Goal: Task Accomplishment & Management: Complete application form

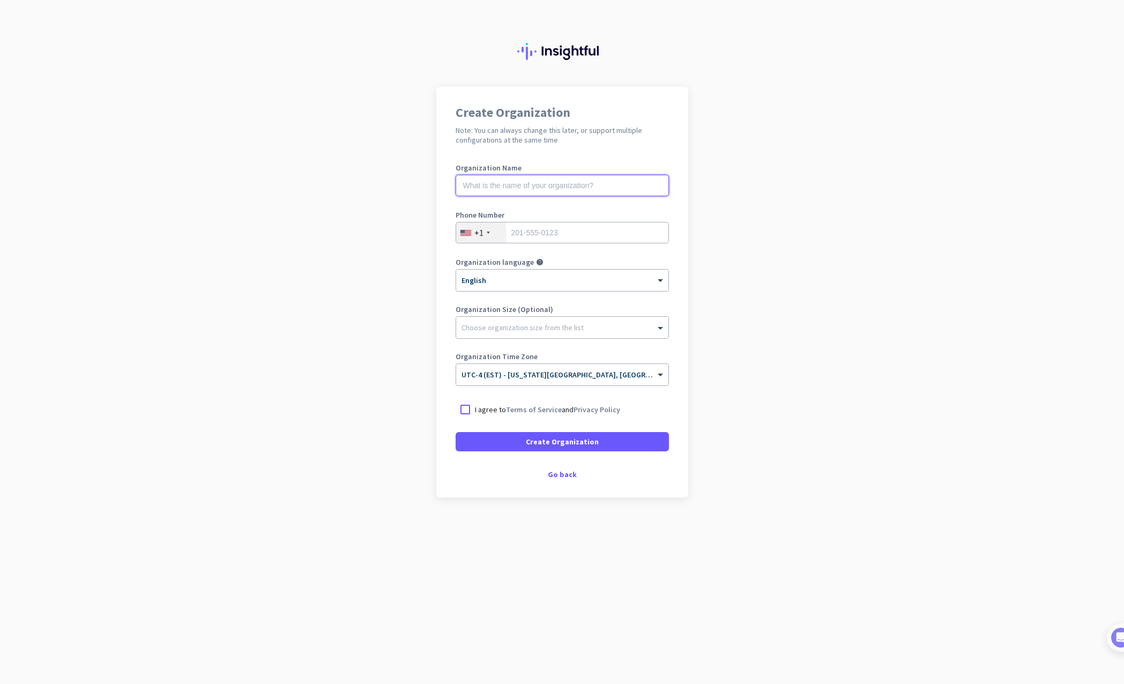
click at [556, 191] on input "text" at bounding box center [562, 185] width 213 height 21
type input "Mercor"
click at [546, 231] on input "tel" at bounding box center [562, 232] width 213 height 21
type input "4025171886"
click at [468, 407] on div at bounding box center [465, 409] width 19 height 19
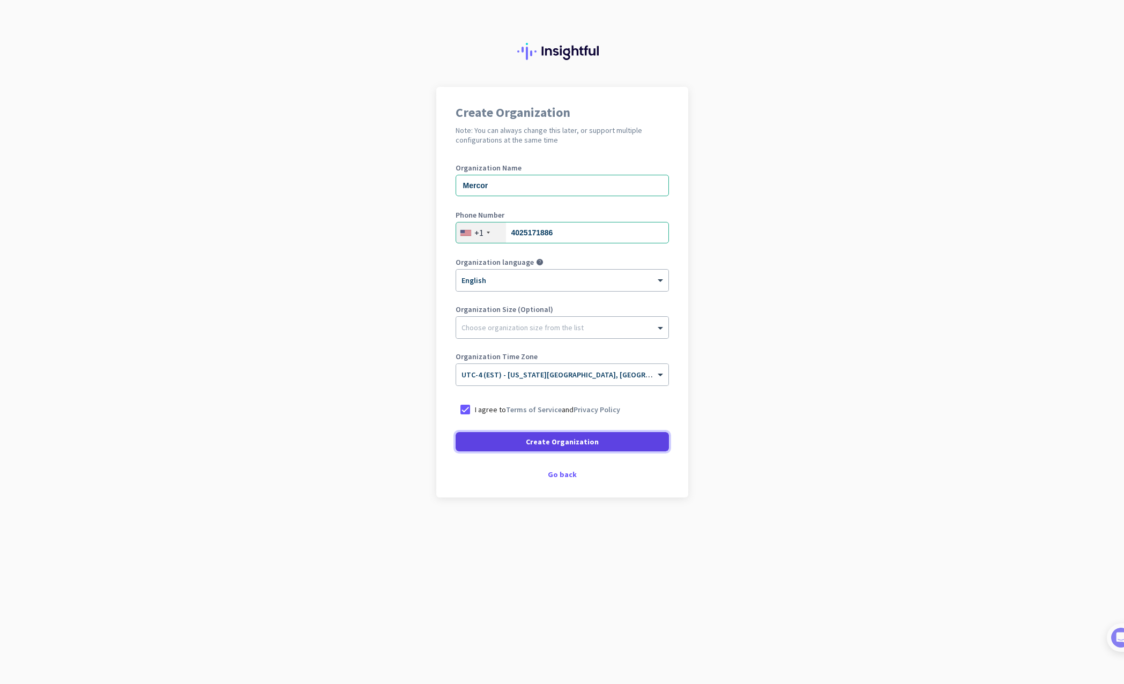
click at [502, 444] on span at bounding box center [562, 442] width 213 height 26
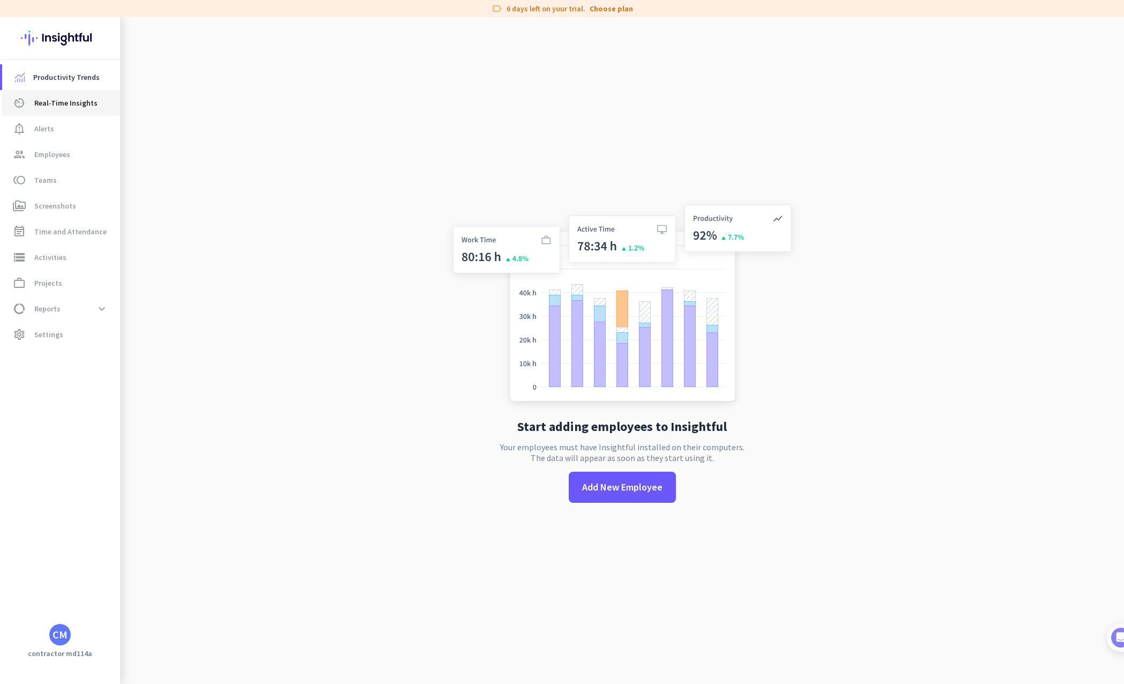
click at [43, 113] on link "av_timer Real-Time Insights" at bounding box center [61, 103] width 118 height 26
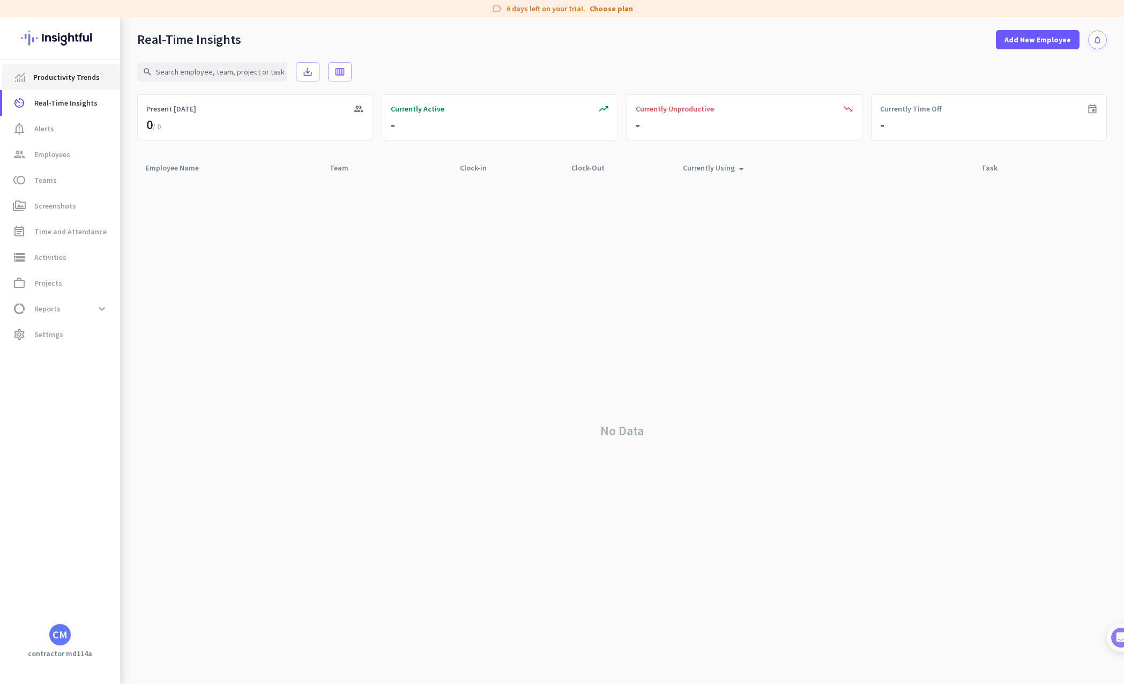
click at [61, 79] on span "Productivity Trends" at bounding box center [66, 77] width 66 height 13
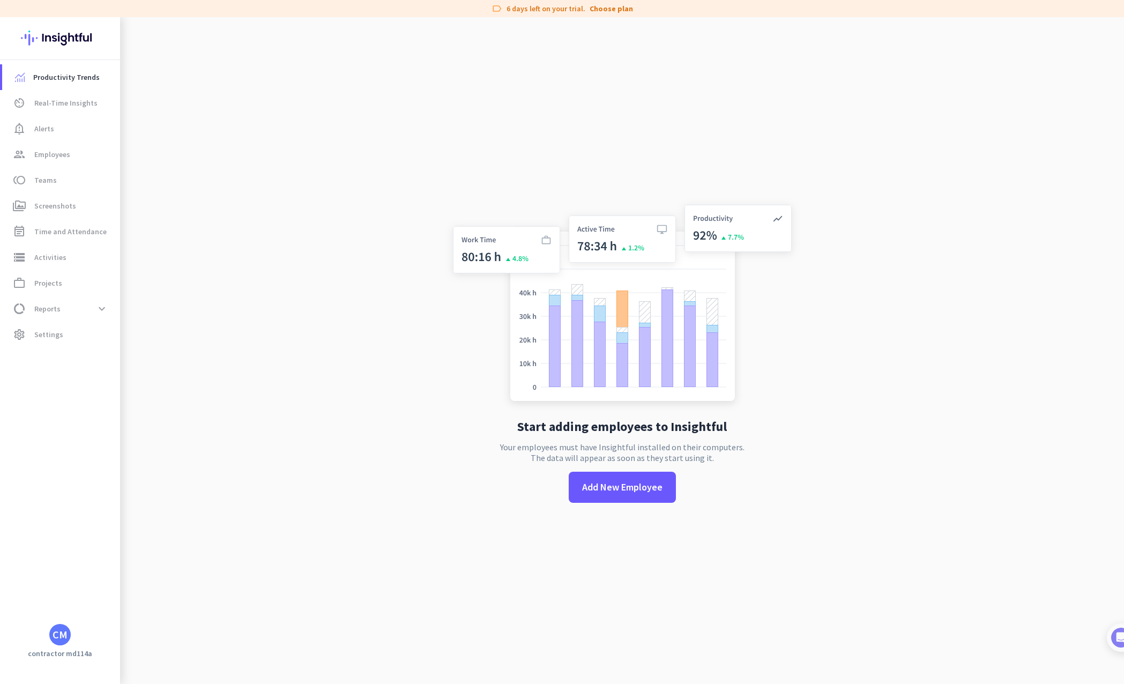
click at [70, 38] on img at bounding box center [60, 38] width 78 height 42
click at [58, 640] on div "CM" at bounding box center [60, 634] width 15 height 11
click at [102, 612] on span "Sign out" at bounding box center [117, 615] width 65 height 10
